Goal: Communication & Community: Answer question/provide support

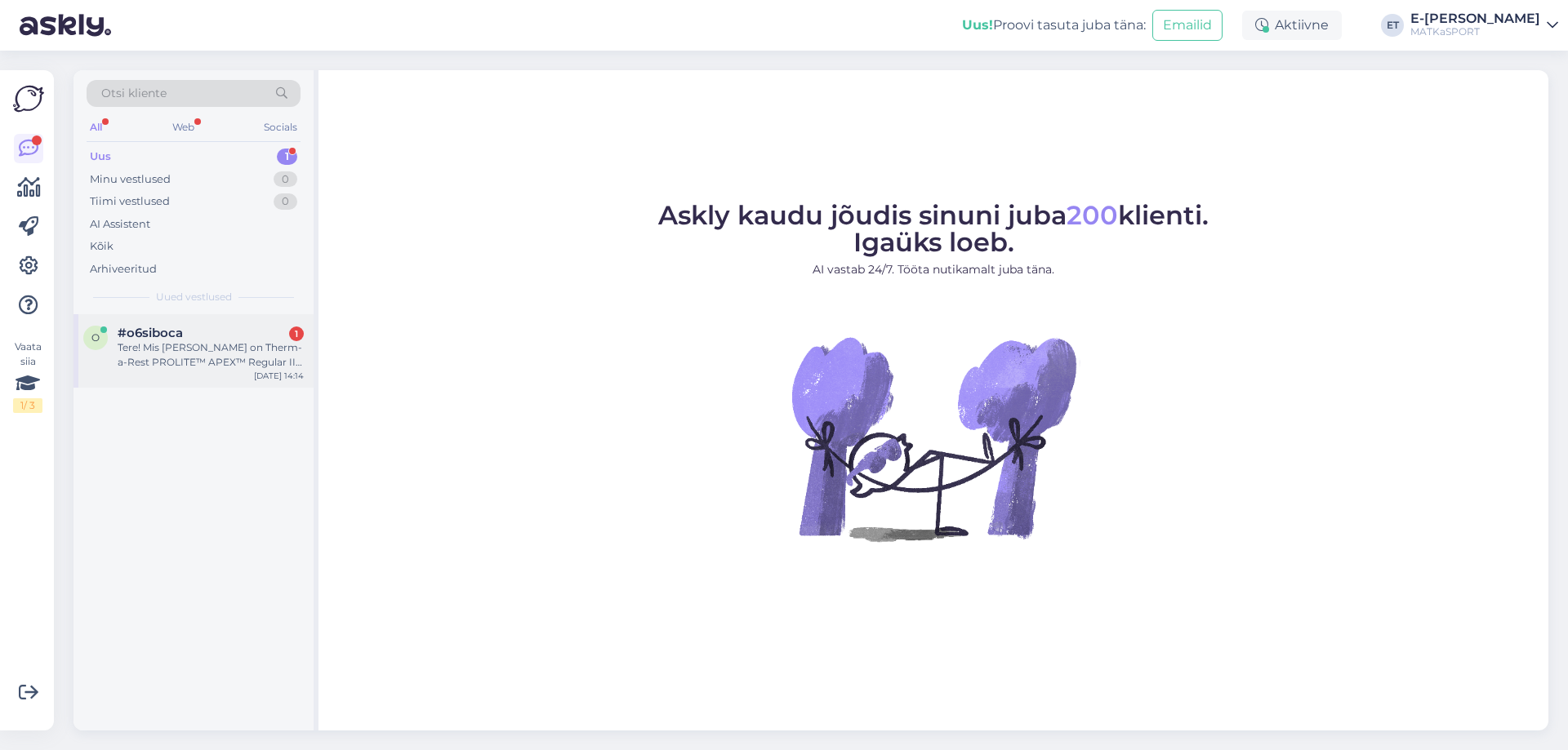
click at [198, 352] on div "Tere! Mis [PERSON_NAME] on Therm-a-Rest PROLITE™ APEX™ Regular II isetäituv mad…" at bounding box center [211, 355] width 186 height 30
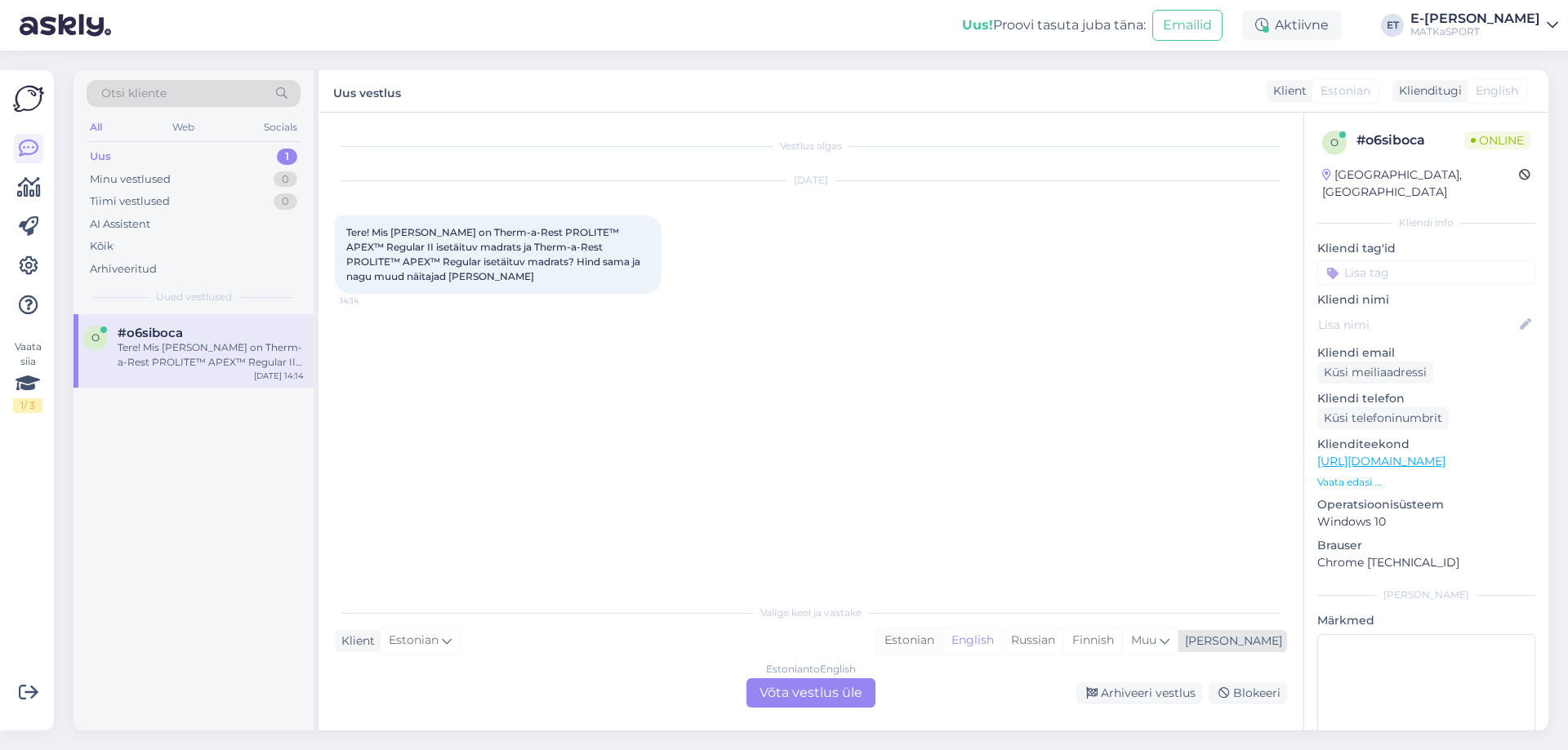
click at [942, 637] on div "Estonian" at bounding box center [910, 640] width 66 height 24
click at [797, 696] on div "Estonian to Estonian Võta vestlus üle" at bounding box center [811, 693] width 129 height 30
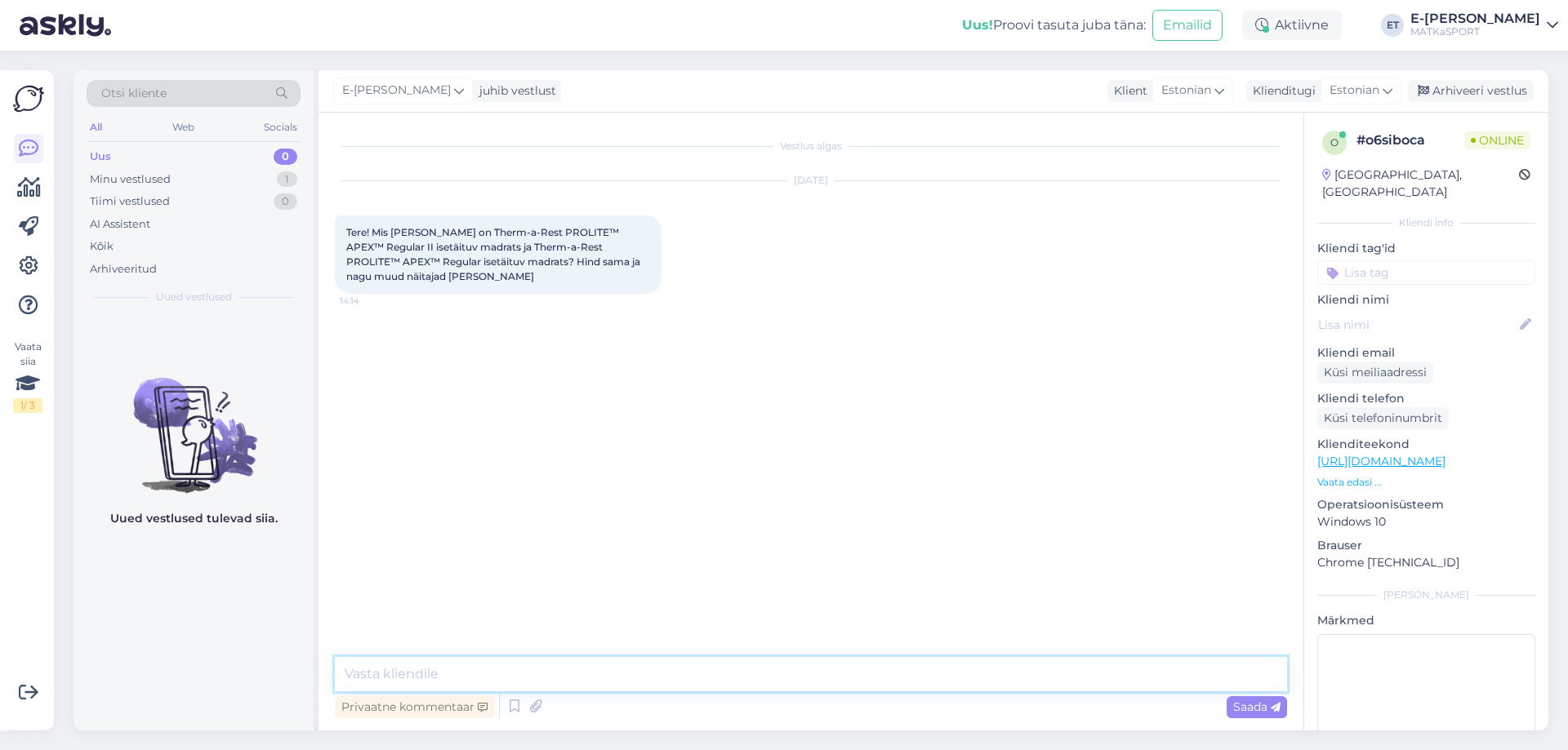
click at [467, 666] on textarea at bounding box center [811, 673] width 952 height 34
click at [515, 711] on icon at bounding box center [515, 706] width 20 height 24
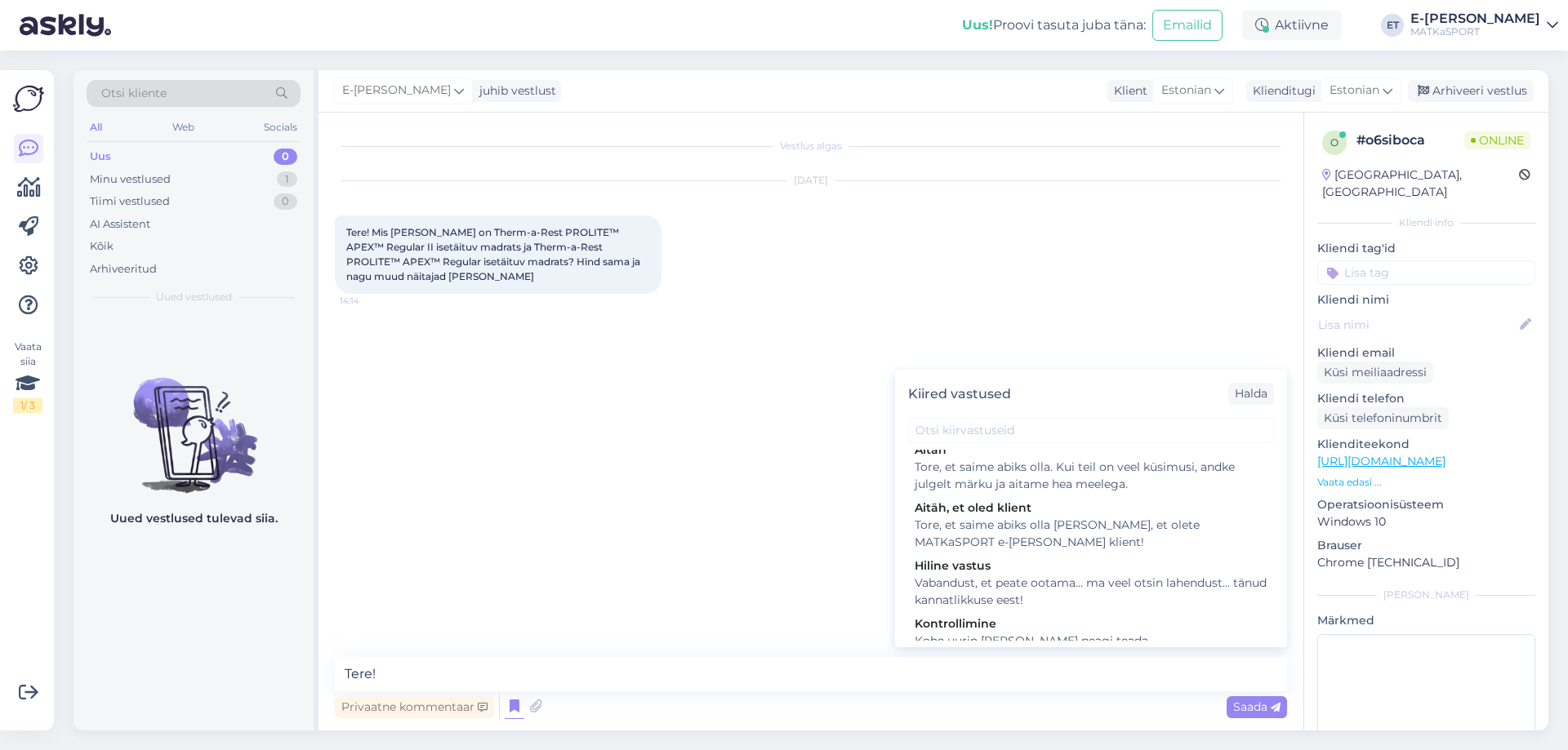
scroll to position [164, 0]
click at [1061, 613] on div "Kontrollimine" at bounding box center [1091, 622] width 353 height 17
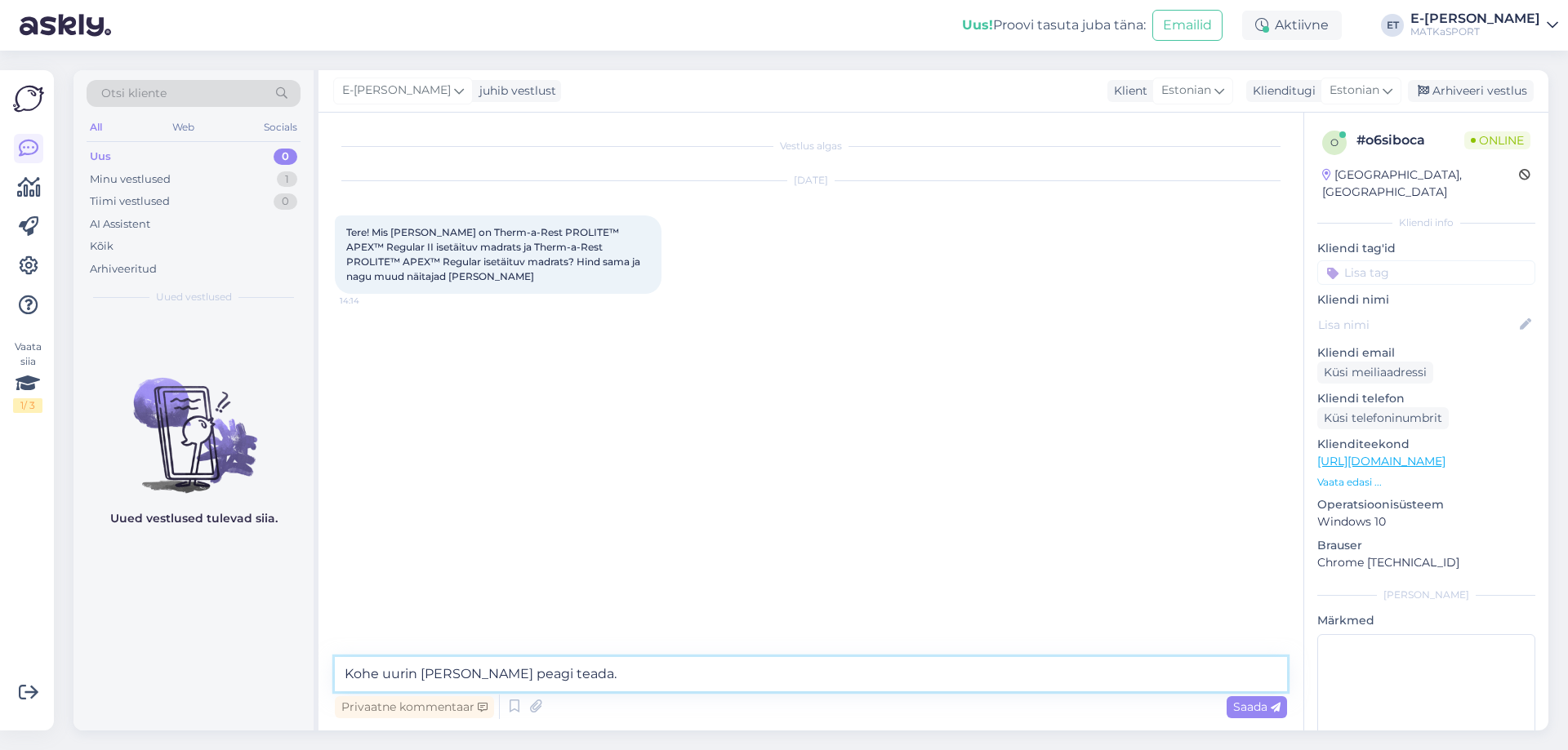
click at [349, 670] on textarea "Kohe uurin [PERSON_NAME] peagi teada." at bounding box center [811, 673] width 952 height 34
type textarea "Tere! Kohe uurin [PERSON_NAME] peagi teada."
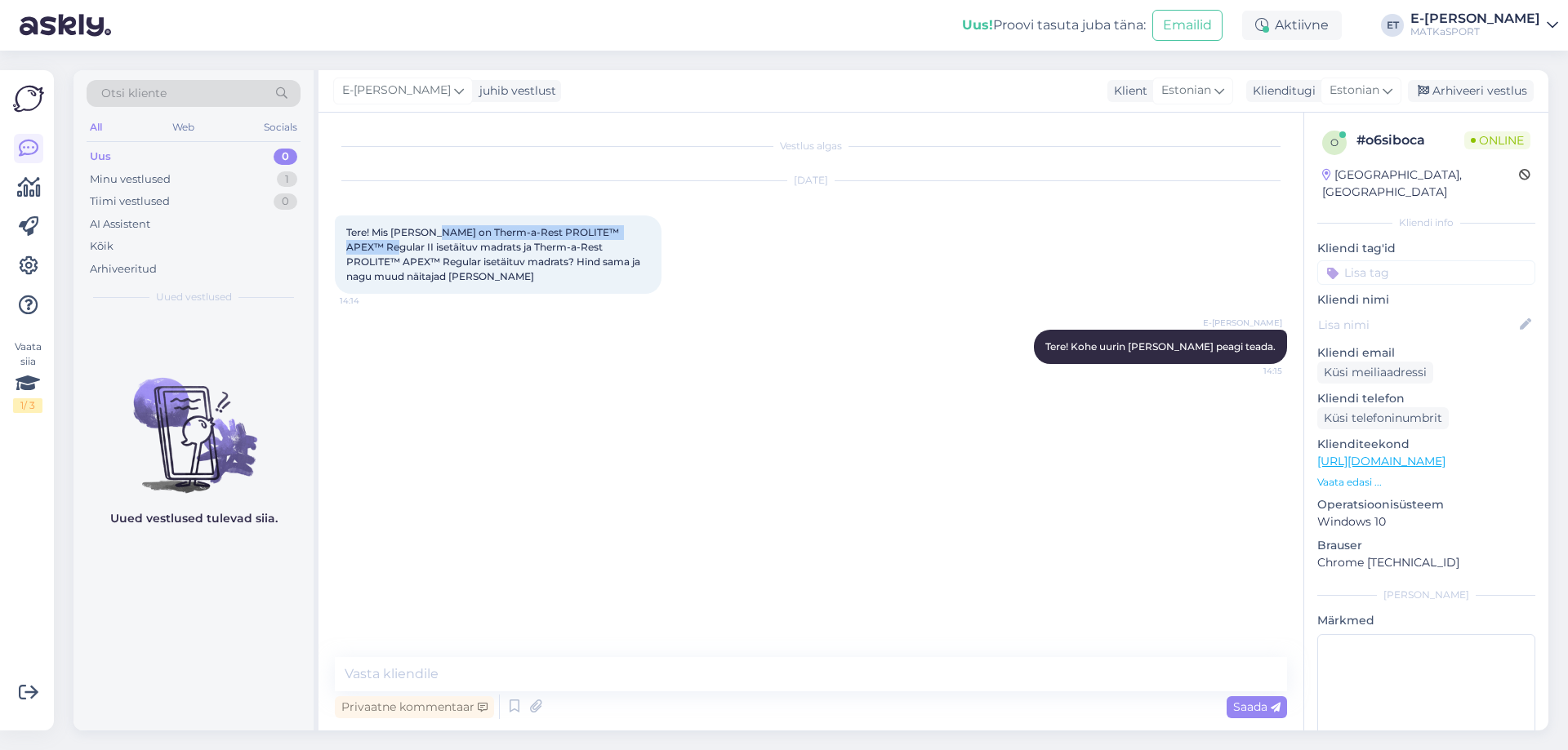
drag, startPoint x: 434, startPoint y: 227, endPoint x: 652, endPoint y: 231, distance: 218.0
click at [643, 231] on span "Tere! Mis [PERSON_NAME] on Therm-a-Rest PROLITE™ APEX™ Regular II isetäituv mad…" at bounding box center [495, 254] width 297 height 57
copy span "Therm-a-Rest PROLITE™ APEX™ Regular II"
click at [455, 669] on textarea at bounding box center [811, 673] width 952 height 34
click at [426, 671] on textarea at bounding box center [811, 673] width 952 height 34
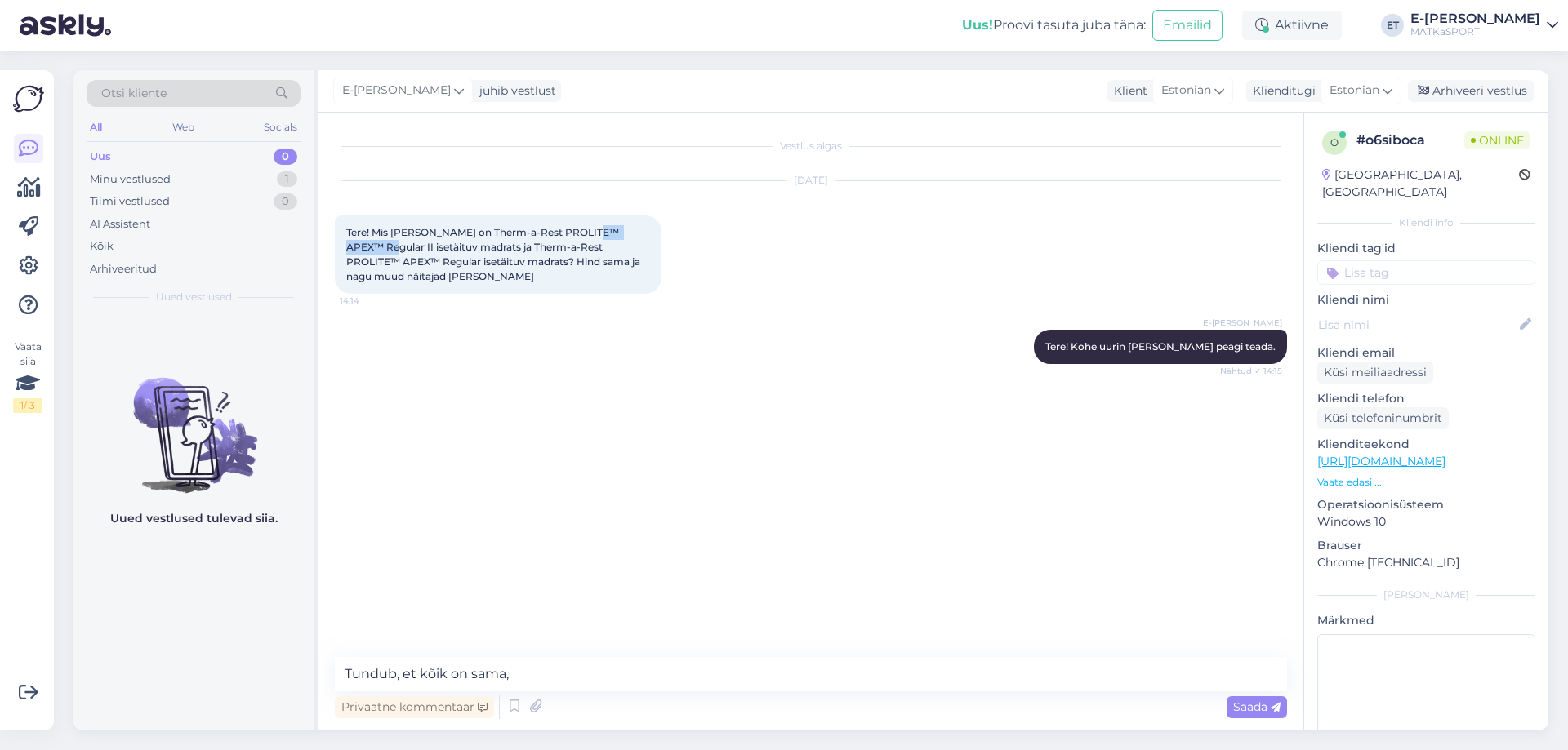
drag, startPoint x: 651, startPoint y: 235, endPoint x: 600, endPoint y: 232, distance: 51.1
click at [600, 232] on span "Tere! Mis [PERSON_NAME] on Therm-a-Rest PROLITE™ APEX™ Regular II isetäituv mad…" at bounding box center [495, 254] width 297 height 57
copy span "Regular II"
click at [551, 679] on textarea "Tundub, et kõik on sama," at bounding box center [811, 673] width 952 height 34
paste textarea "Regular II"
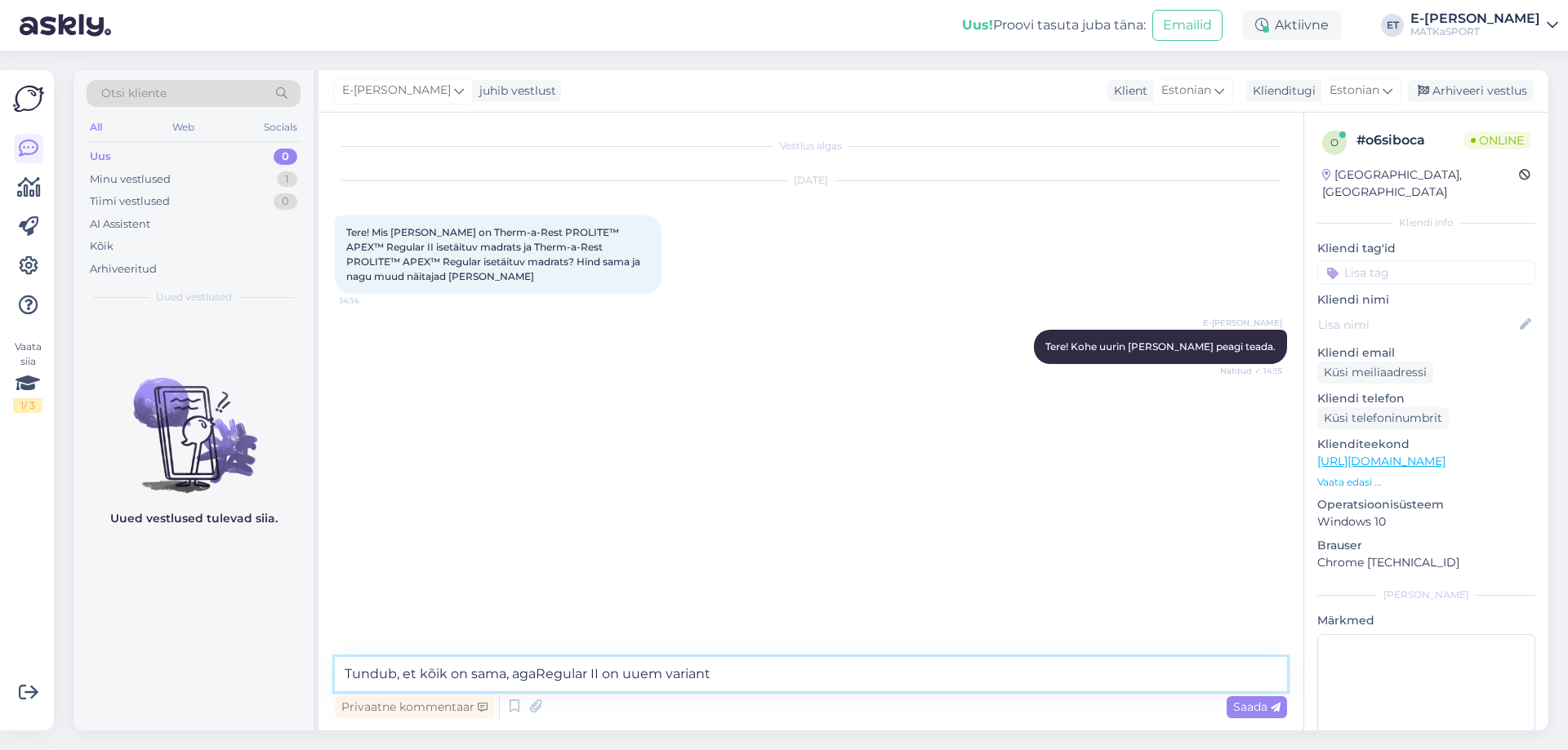
type textarea "Tundub, et kõik on sama, aga Regular II on uuem variant"
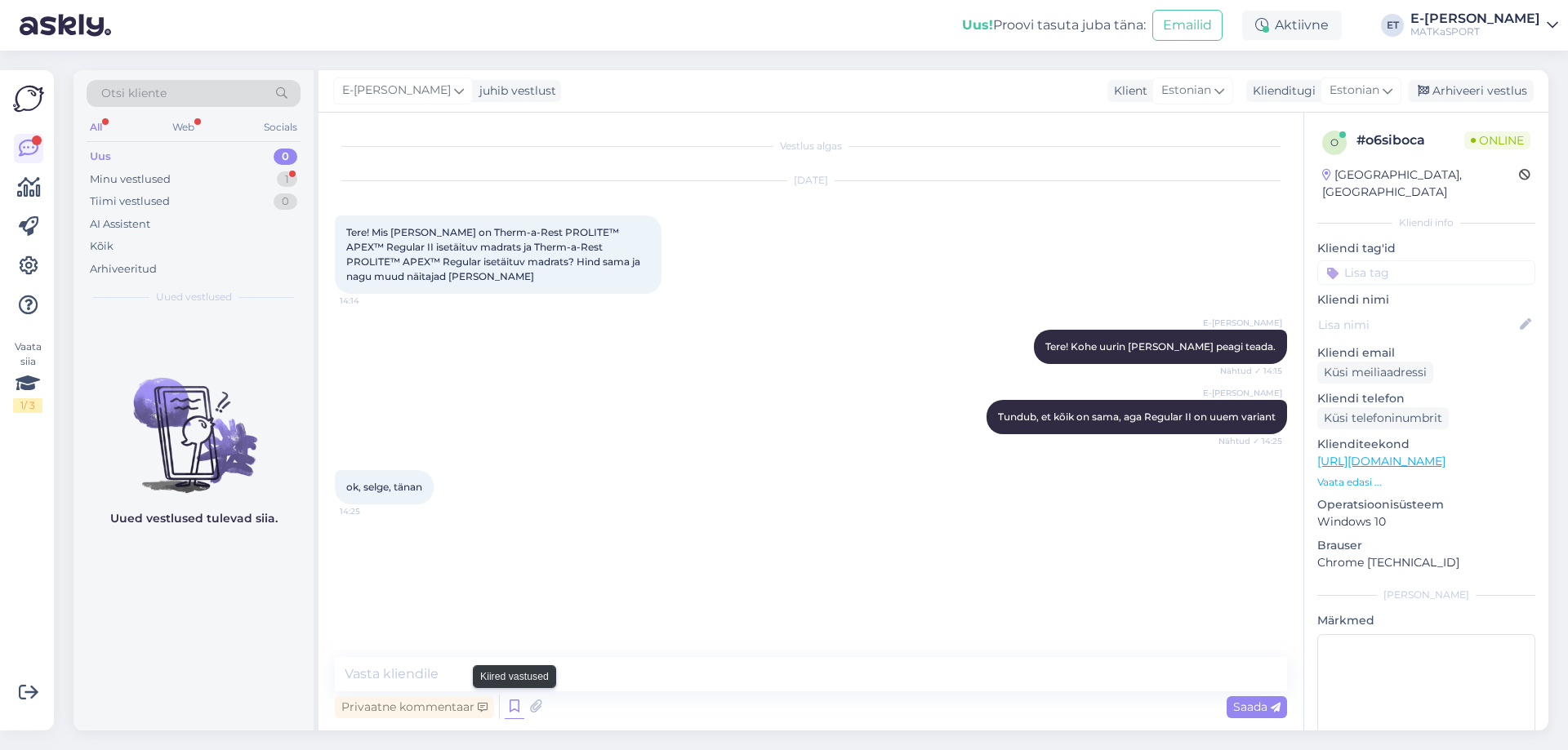
click at [508, 704] on icon at bounding box center [515, 706] width 20 height 24
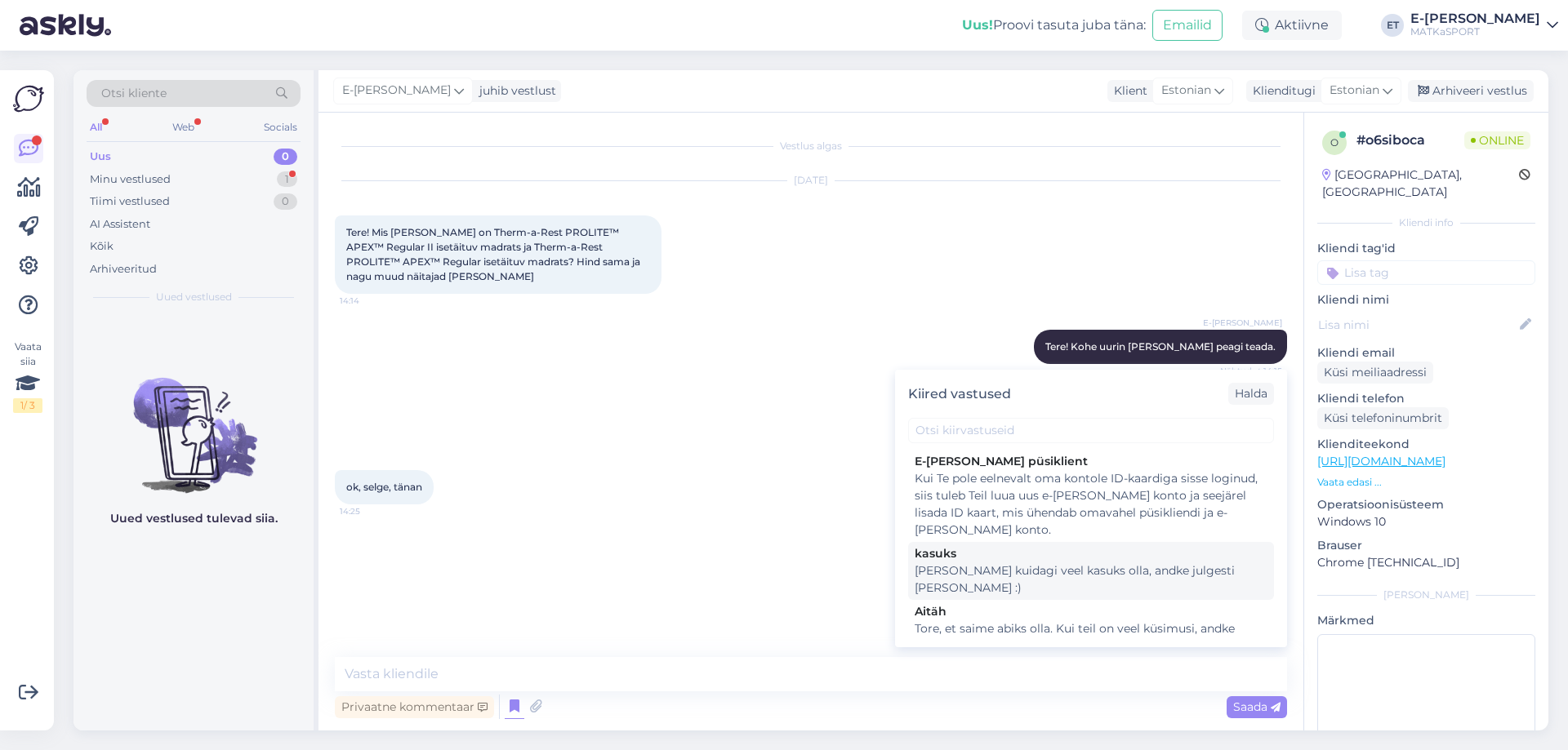
click at [1028, 573] on div "[PERSON_NAME] kuidagi veel kasuks olla, andke julgesti [PERSON_NAME] :)" at bounding box center [1091, 579] width 353 height 34
type textarea "[PERSON_NAME] kuidagi veel kasuks olla, andke julgesti [PERSON_NAME] :)"
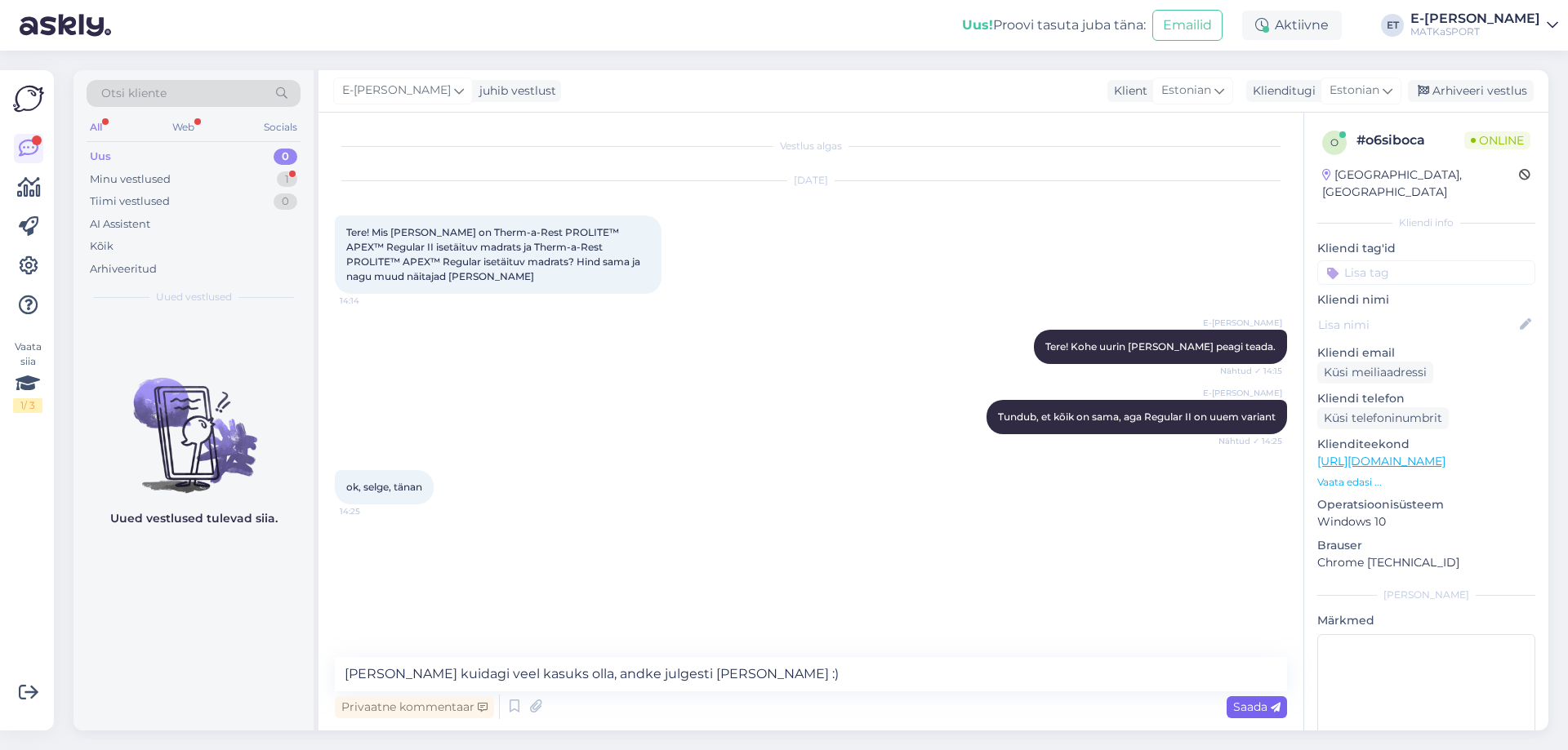
click at [1239, 705] on span "Saada" at bounding box center [1256, 706] width 47 height 15
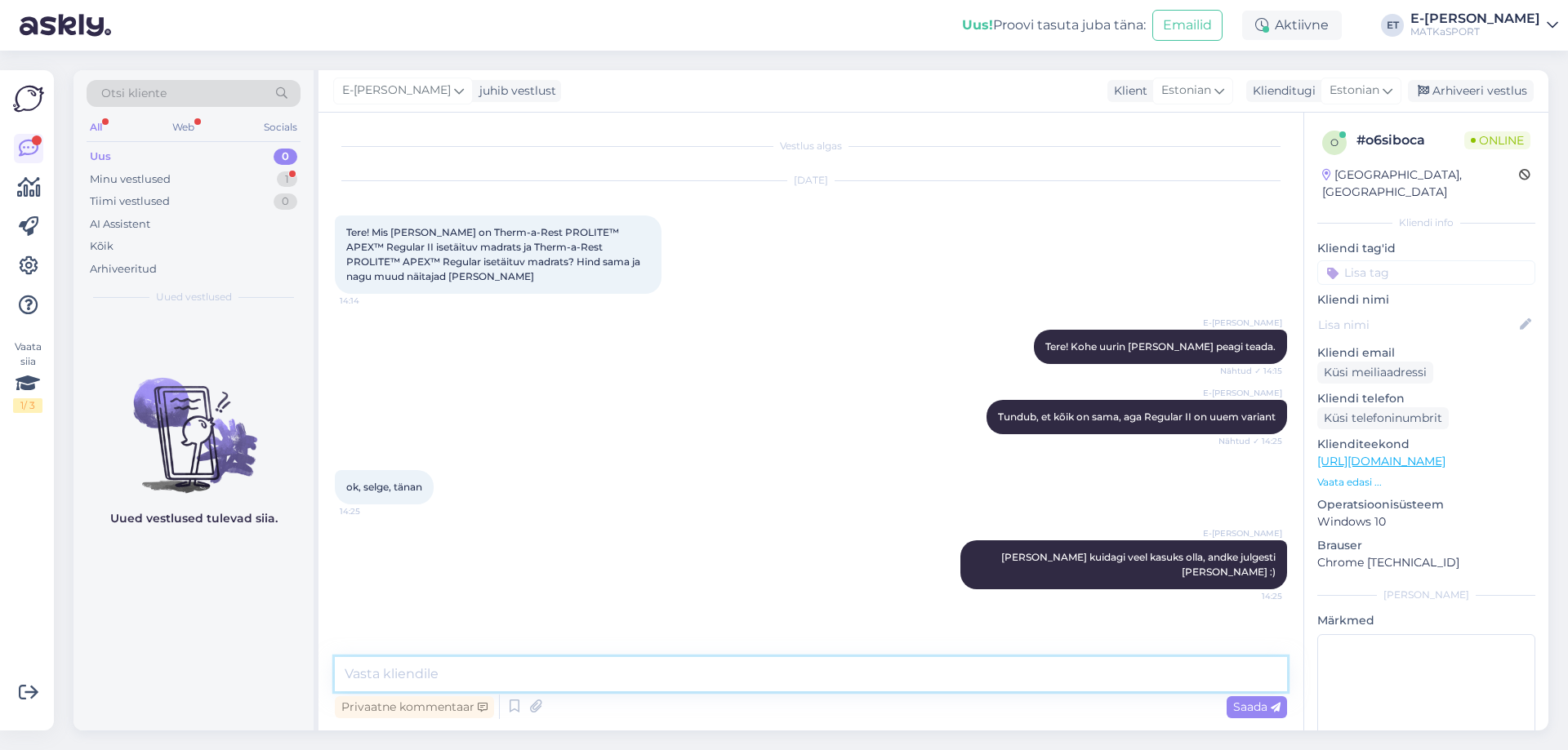
click at [610, 673] on textarea at bounding box center [811, 673] width 952 height 34
click at [1495, 85] on div "Arhiveeri vestlus" at bounding box center [1470, 90] width 125 height 22
